Goal: Transaction & Acquisition: Purchase product/service

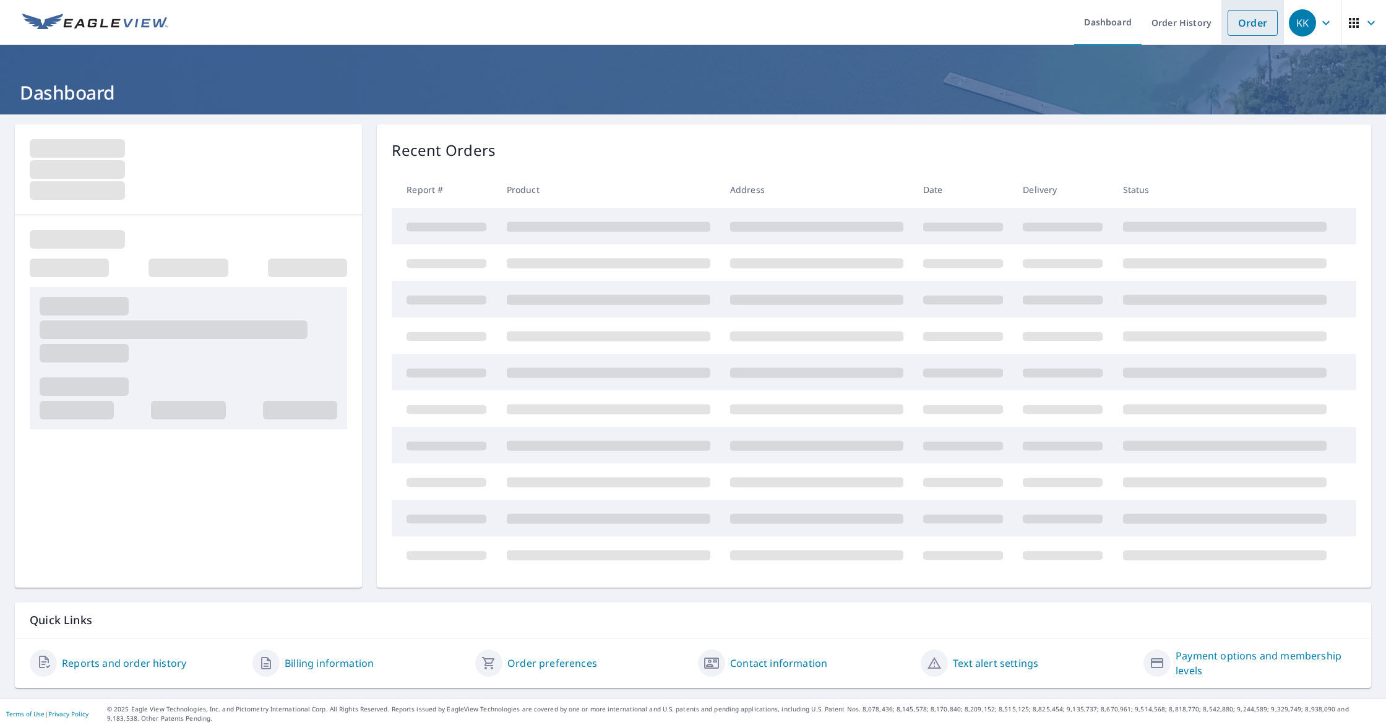
click at [1246, 22] on link "Order" at bounding box center [1252, 23] width 50 height 26
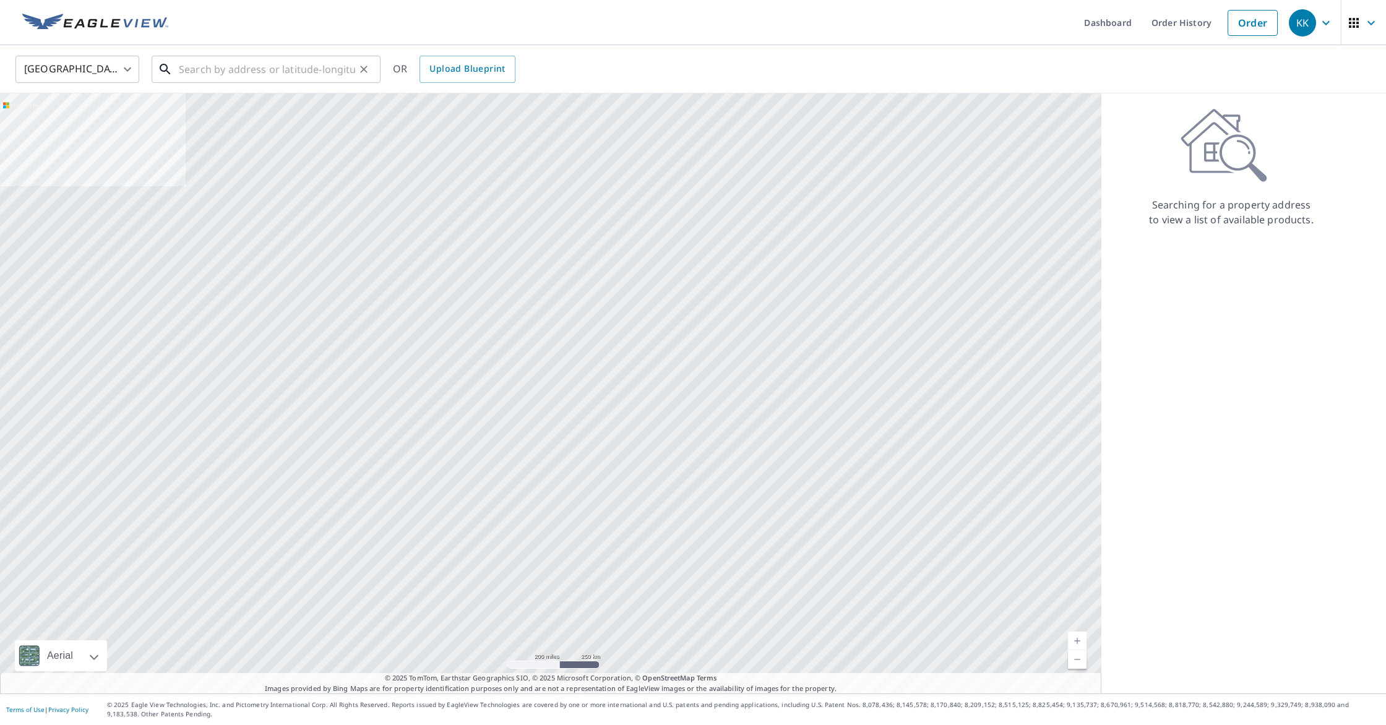
click at [257, 74] on input "text" at bounding box center [267, 69] width 176 height 35
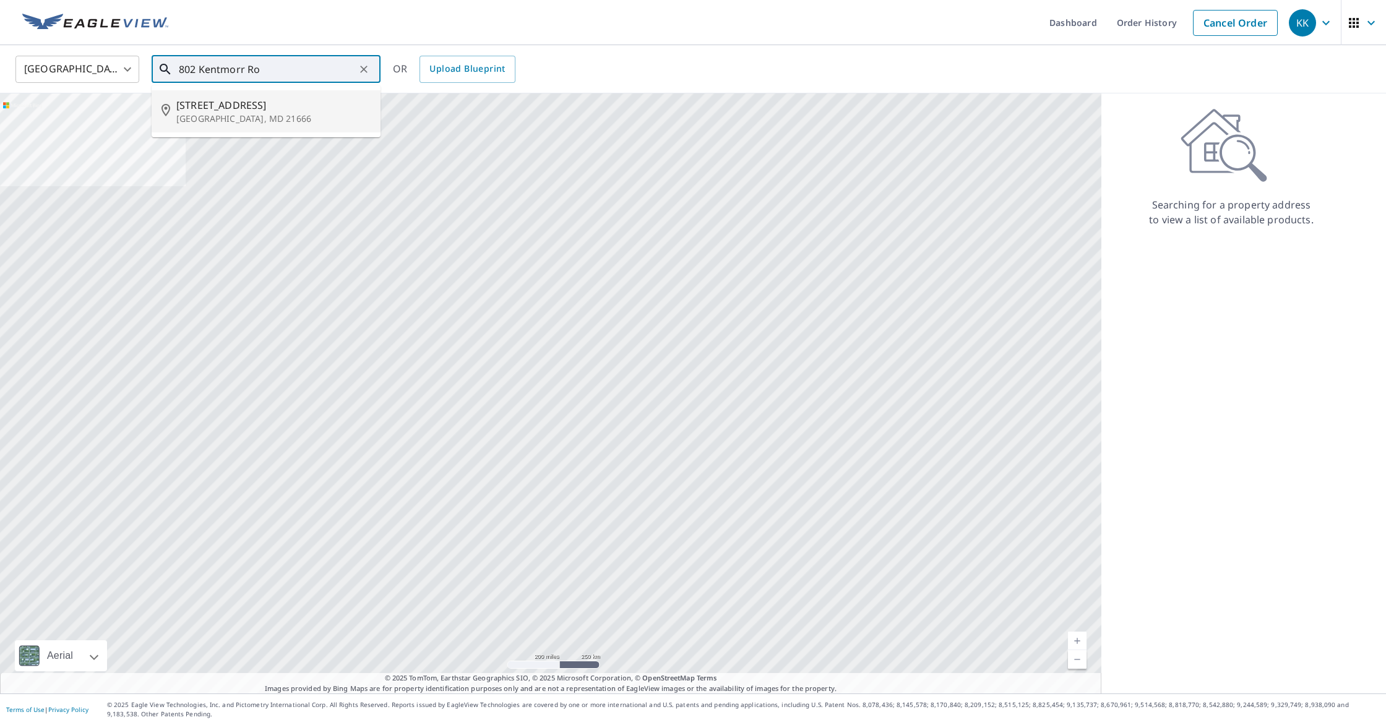
click at [248, 111] on span "[STREET_ADDRESS]" at bounding box center [273, 105] width 194 height 15
type input "[STREET_ADDRESS][PERSON_NAME]"
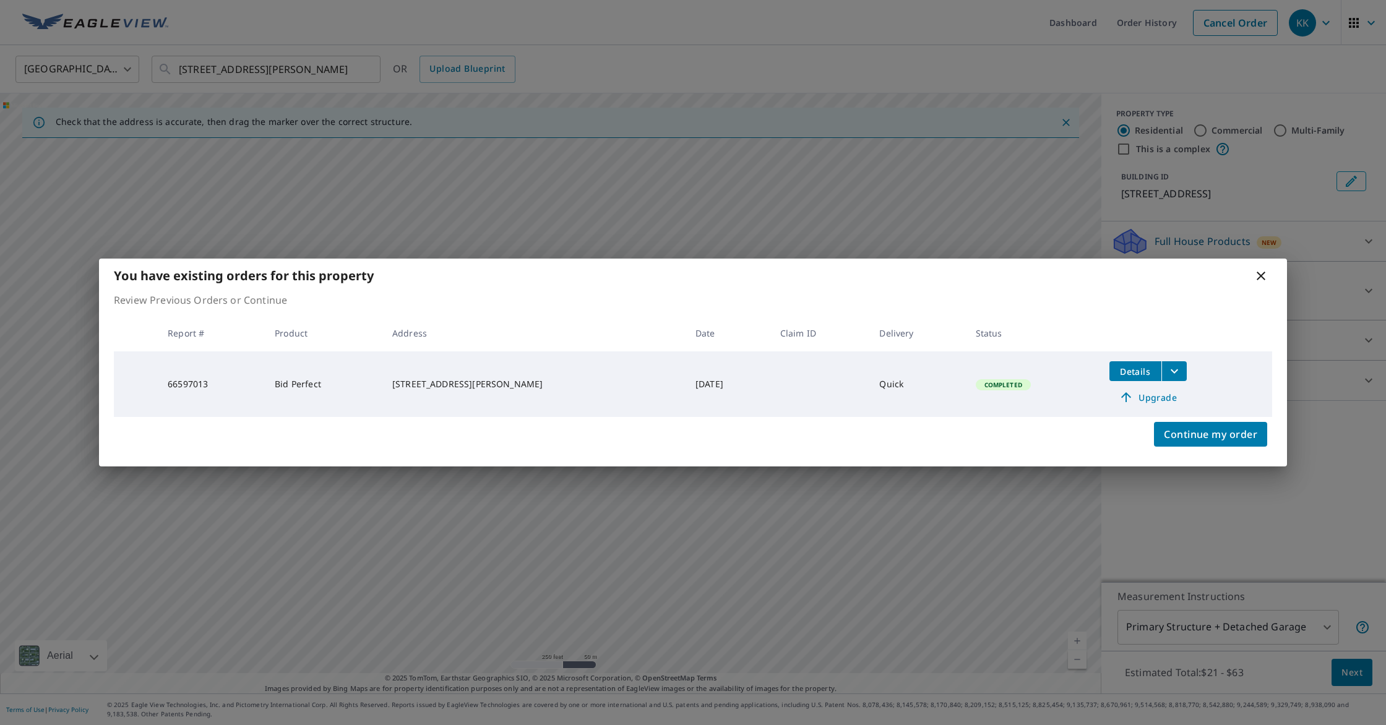
click at [1252, 272] on div "You have existing orders for this property" at bounding box center [693, 276] width 1188 height 34
click at [1259, 273] on icon at bounding box center [1260, 276] width 9 height 9
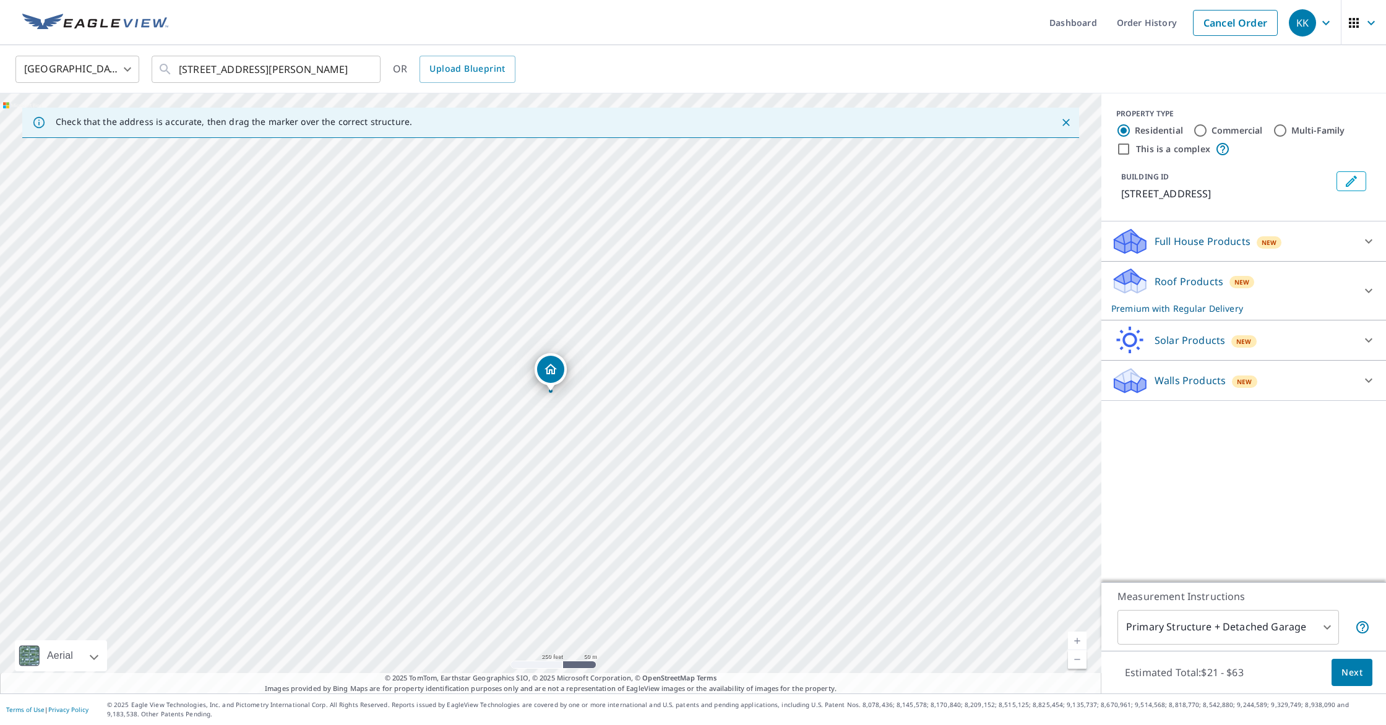
click at [1196, 298] on div "Roof Products New Premium with Regular Delivery" at bounding box center [1232, 291] width 243 height 48
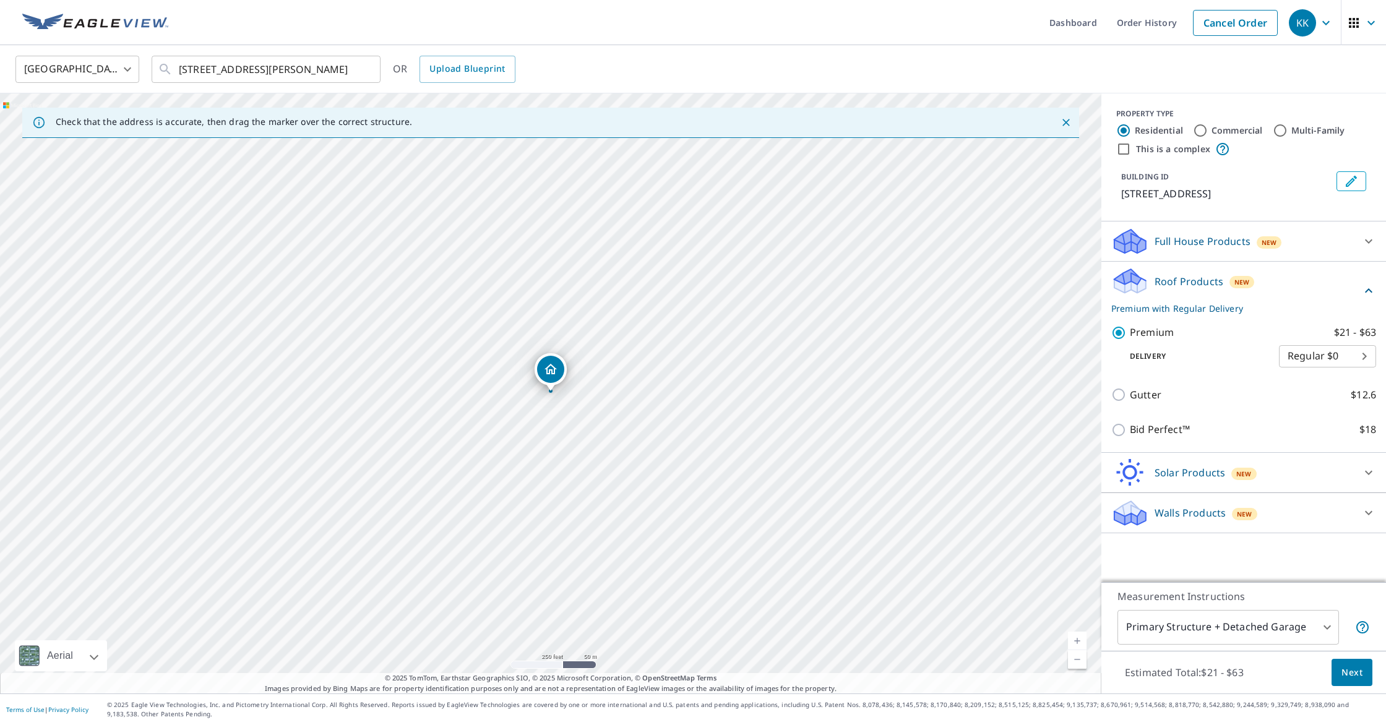
click at [1348, 674] on span "Next" at bounding box center [1351, 672] width 21 height 15
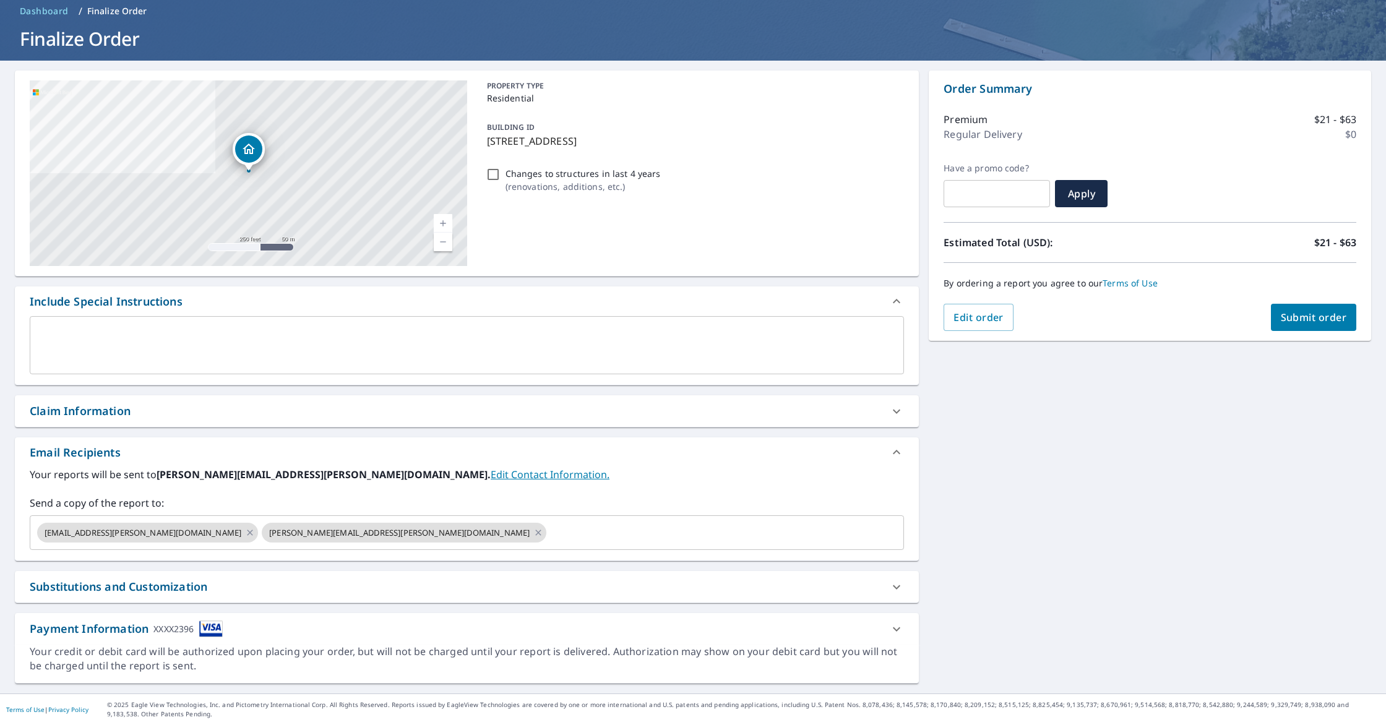
scroll to position [53, 0]
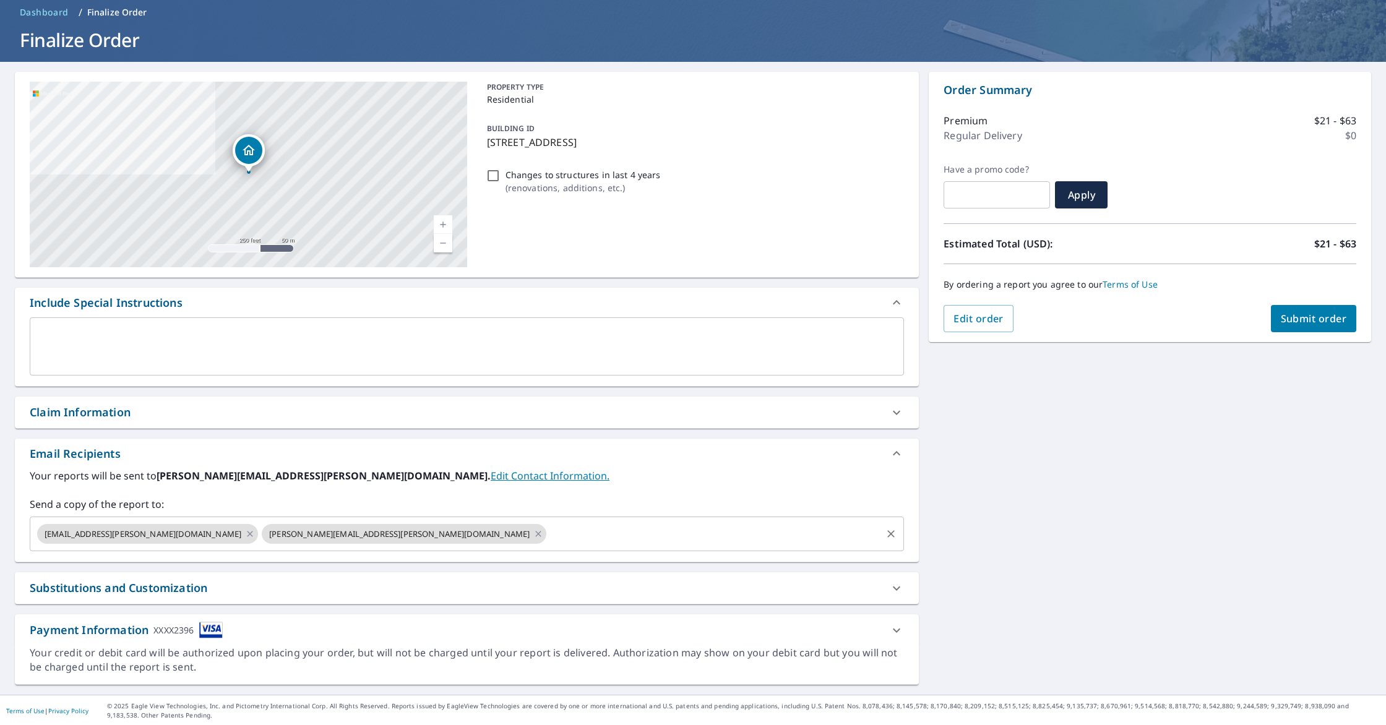
click at [245, 530] on icon at bounding box center [250, 534] width 10 height 14
click at [309, 533] on icon at bounding box center [314, 534] width 10 height 14
checkbox input "true"
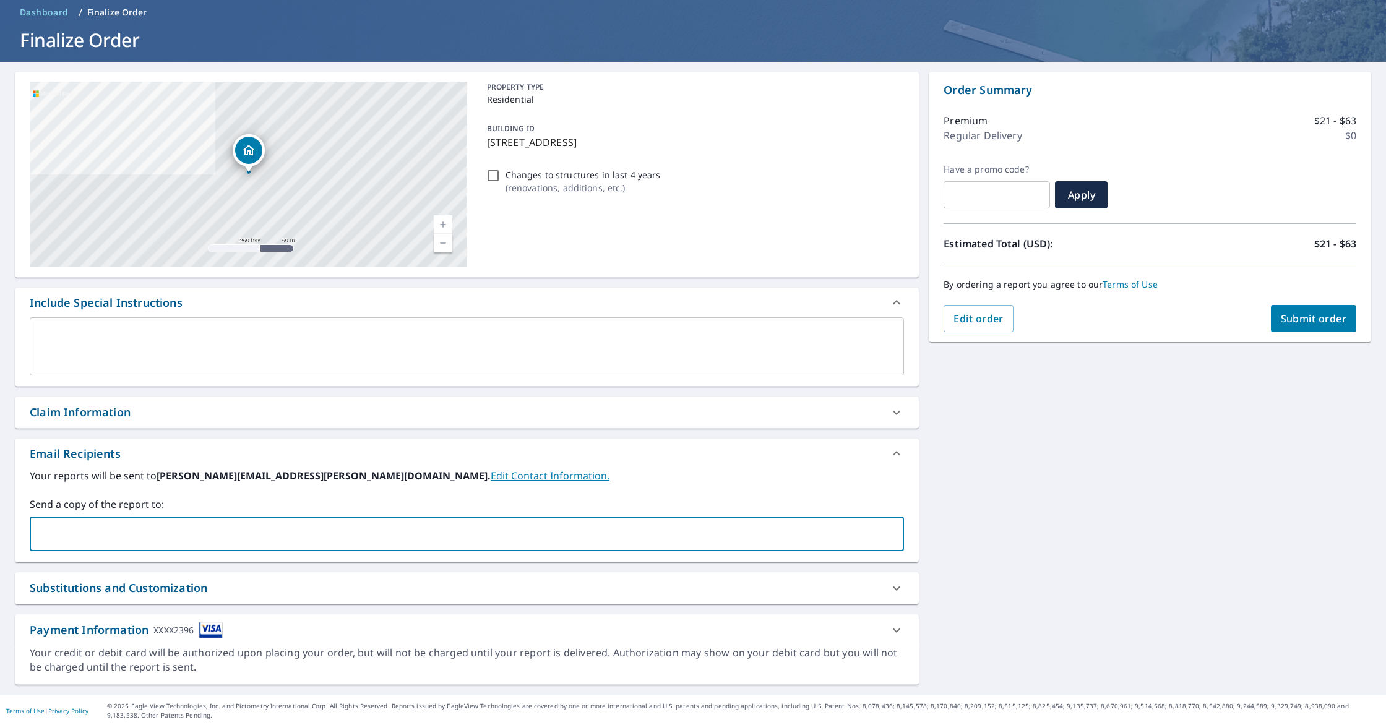
click at [125, 533] on input "text" at bounding box center [457, 534] width 844 height 24
type input "[PERSON_NAME][EMAIL_ADDRESS][PERSON_NAME][DOMAIN_NAME]"
click at [1321, 325] on button "Submit order" at bounding box center [1314, 318] width 86 height 27
checkbox input "true"
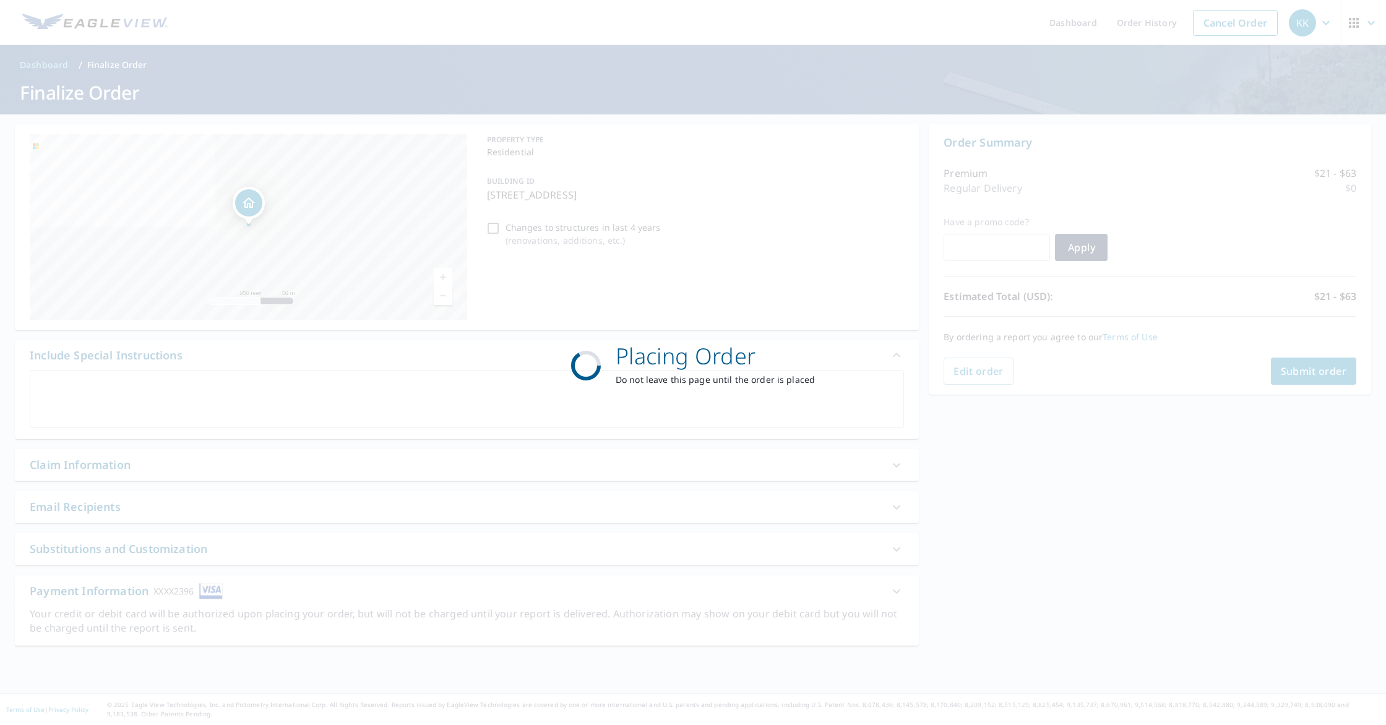
scroll to position [0, 0]
